Goal: Information Seeking & Learning: Find specific page/section

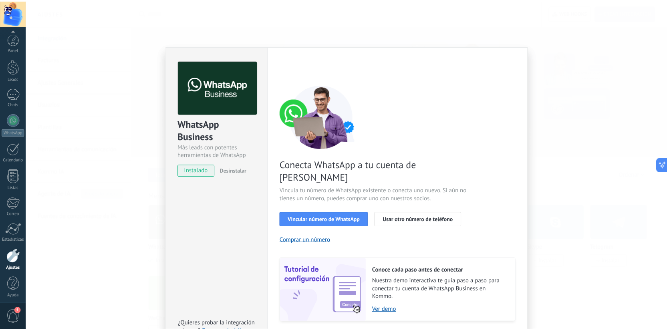
scroll to position [3, 0]
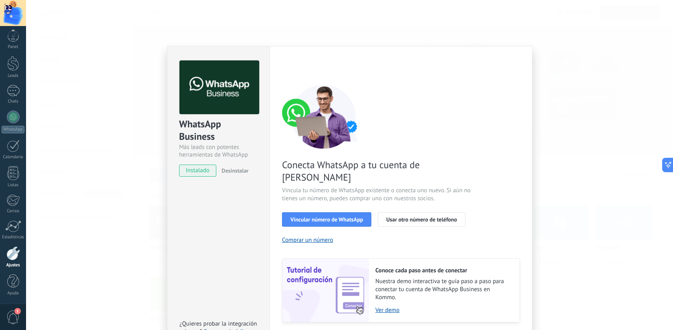
click at [124, 122] on div "WhatsApp Business Más leads con potentes herramientas de WhatsApp instalado Des…" at bounding box center [349, 165] width 647 height 330
click at [25, 281] on link "Ayuda" at bounding box center [13, 285] width 26 height 22
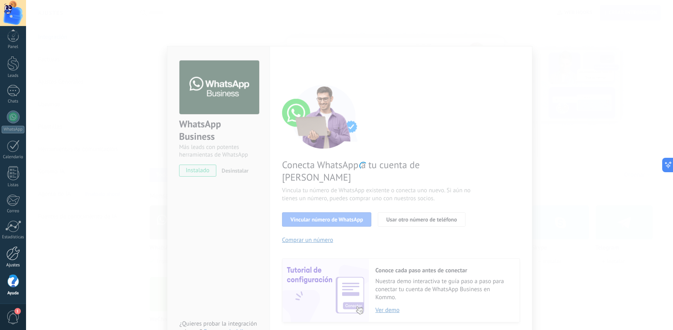
click at [12, 260] on link "Ajustes" at bounding box center [13, 257] width 26 height 22
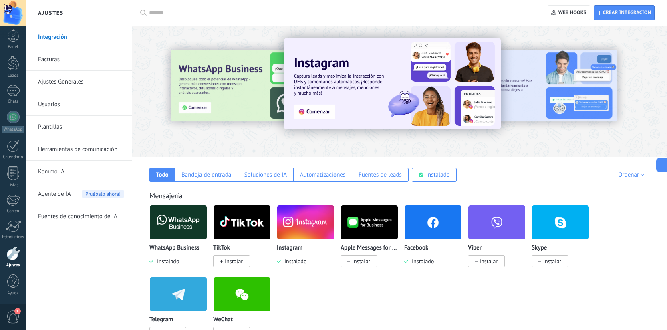
click at [161, 139] on div at bounding box center [399, 89] width 535 height 115
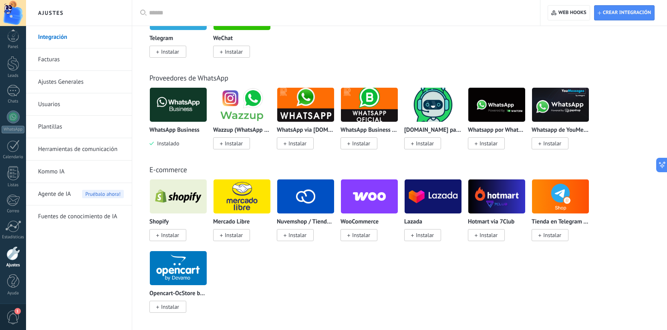
scroll to position [412, 0]
